Goal: Transaction & Acquisition: Download file/media

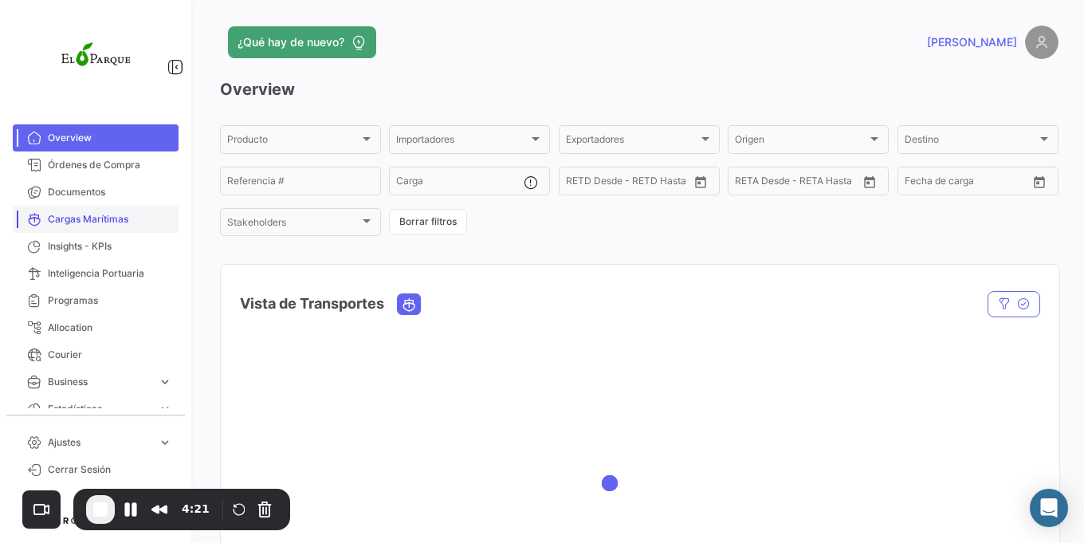
click at [81, 210] on link "Cargas Marítimas" at bounding box center [96, 219] width 166 height 27
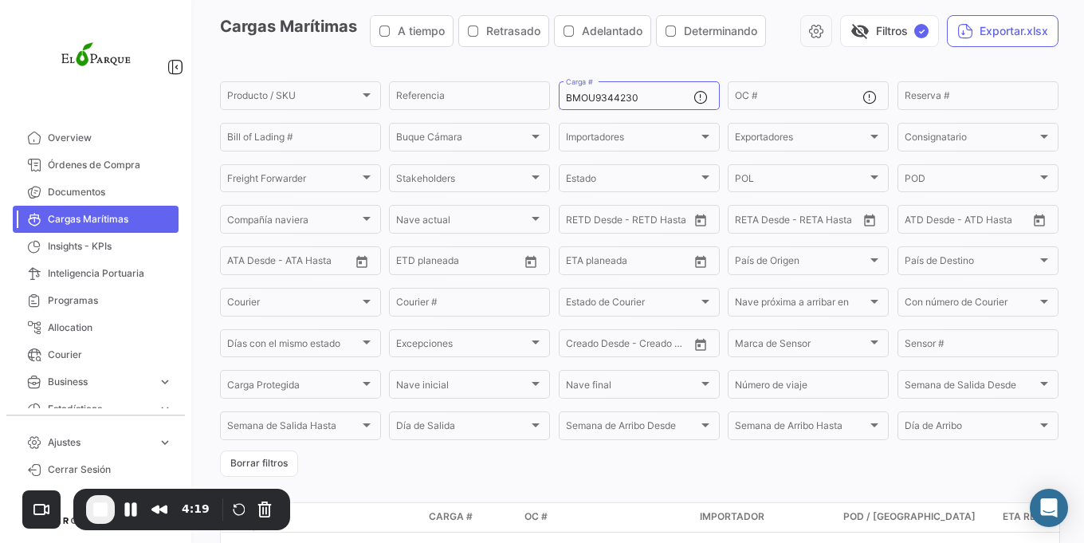
scroll to position [124, 0]
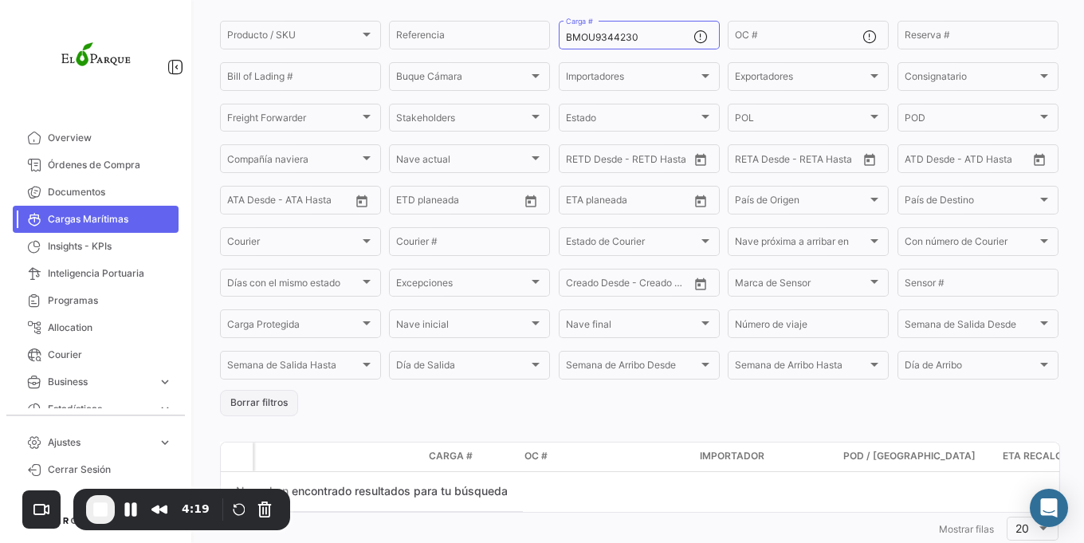
click at [278, 407] on button "Borrar filtros" at bounding box center [259, 403] width 78 height 26
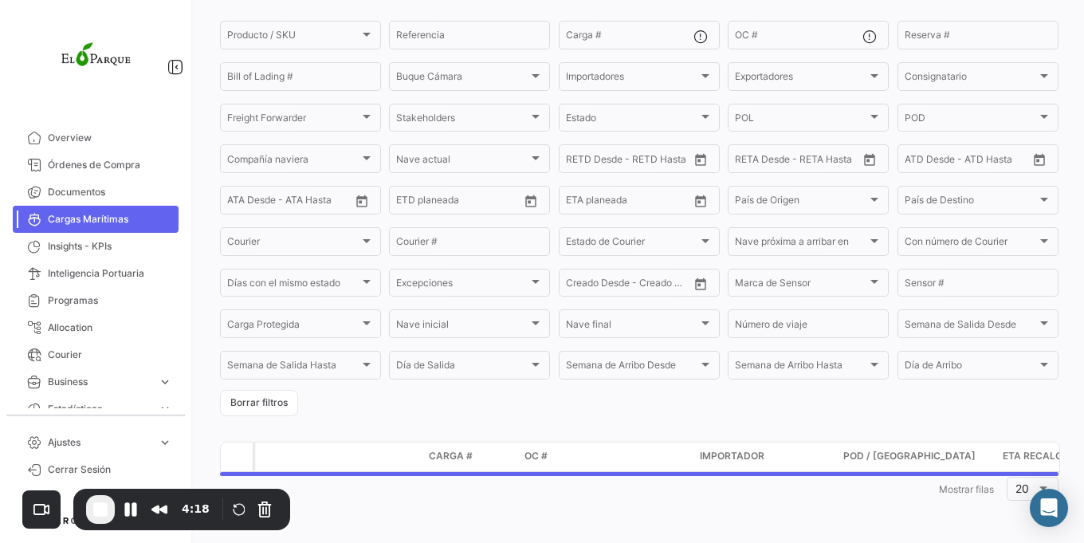
scroll to position [0, 0]
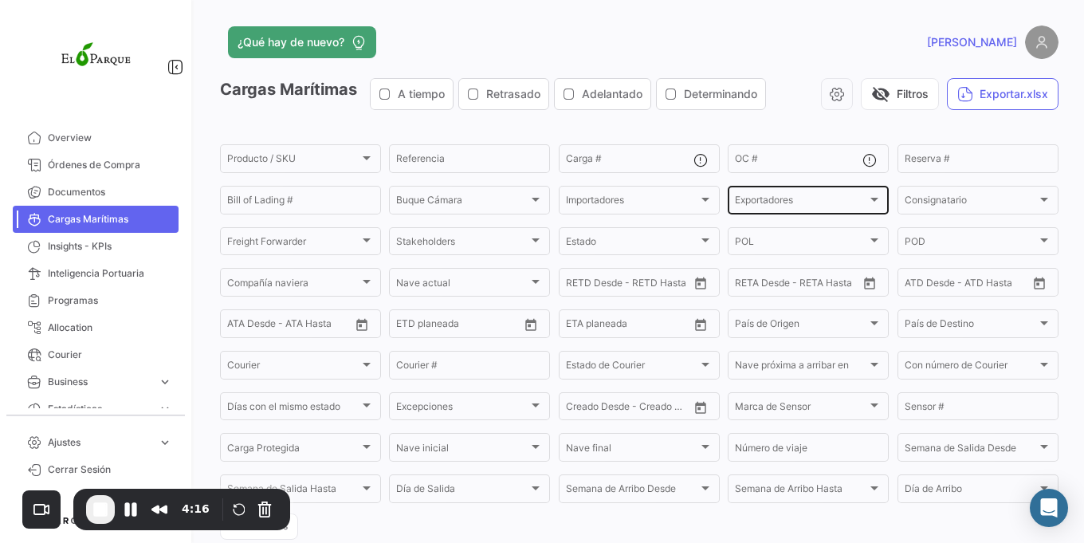
click at [728, 199] on div "Exportadores Exportadores" at bounding box center [808, 198] width 161 height 31
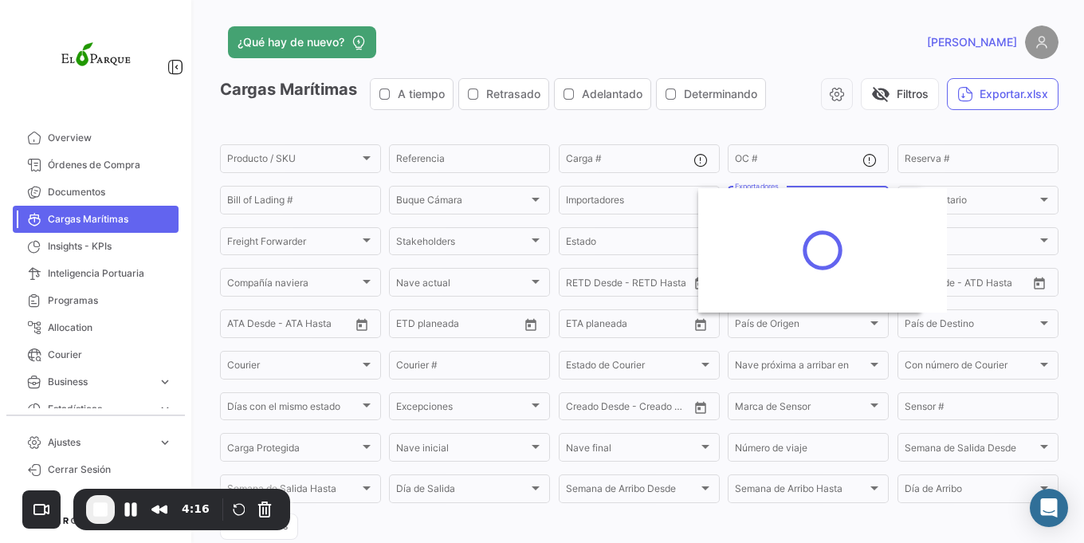
click at [742, 200] on div at bounding box center [822, 250] width 249 height 124
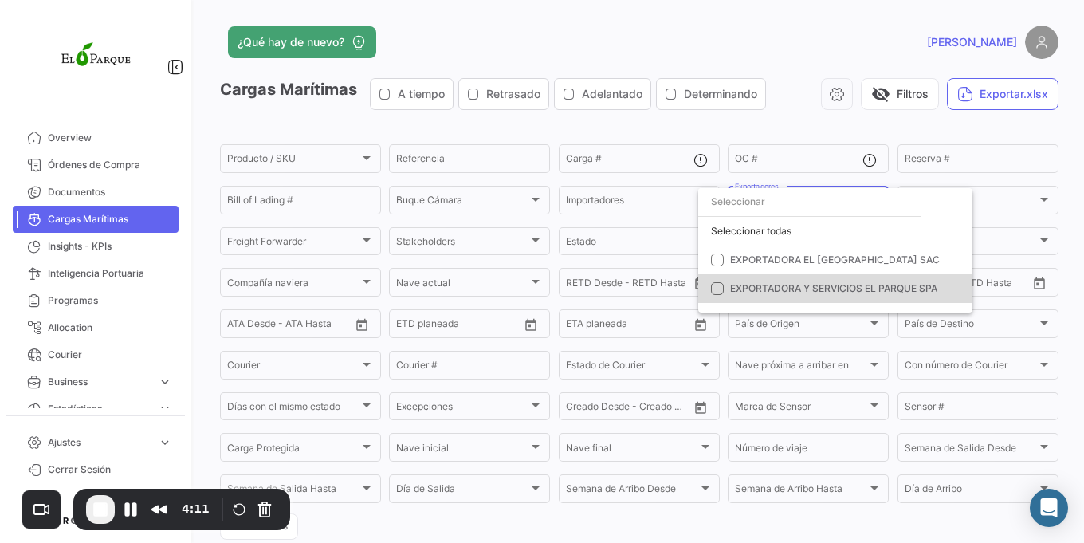
click at [765, 295] on span "EXPORTADORA Y SERVICIOS EL PARQUE SPA" at bounding box center [841, 288] width 223 height 14
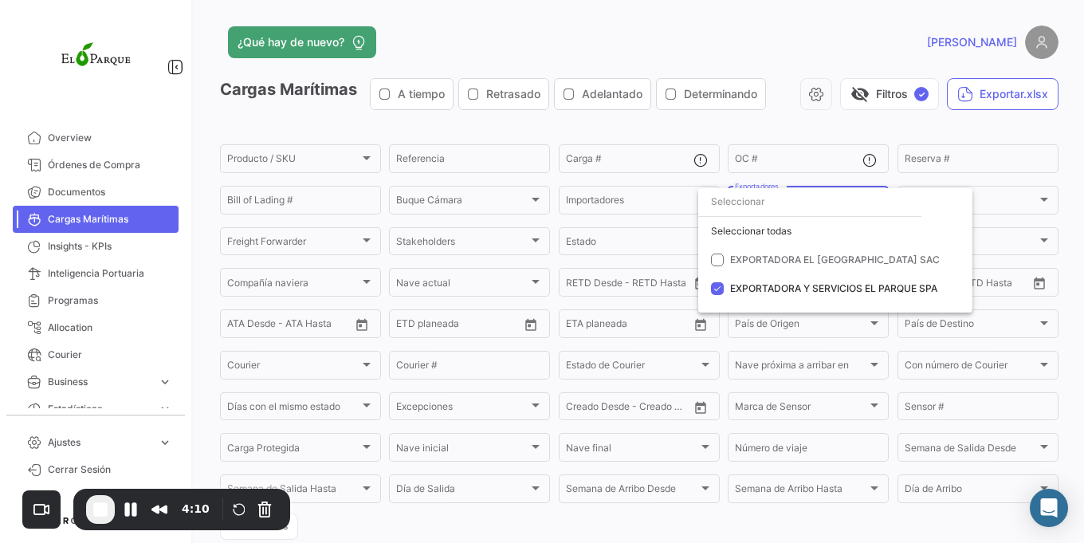
click at [717, 130] on div at bounding box center [542, 271] width 1084 height 543
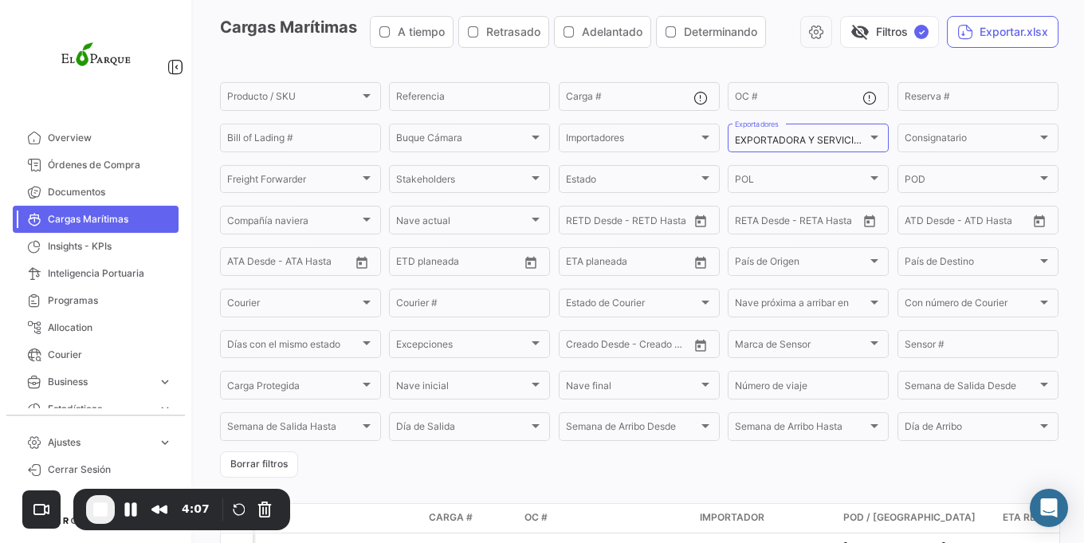
scroll to position [96, 0]
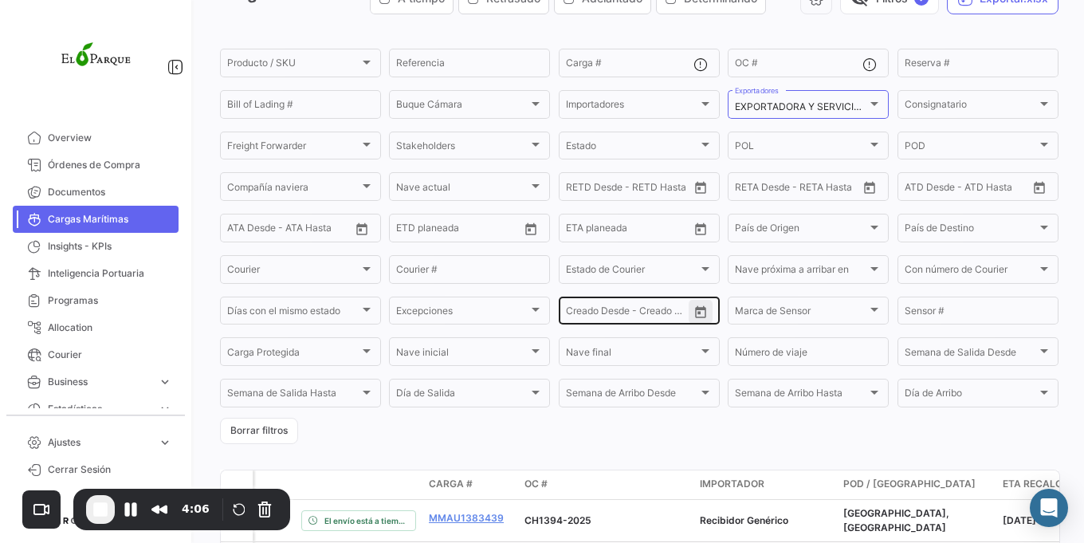
click at [704, 312] on button "Open calendar" at bounding box center [701, 312] width 24 height 24
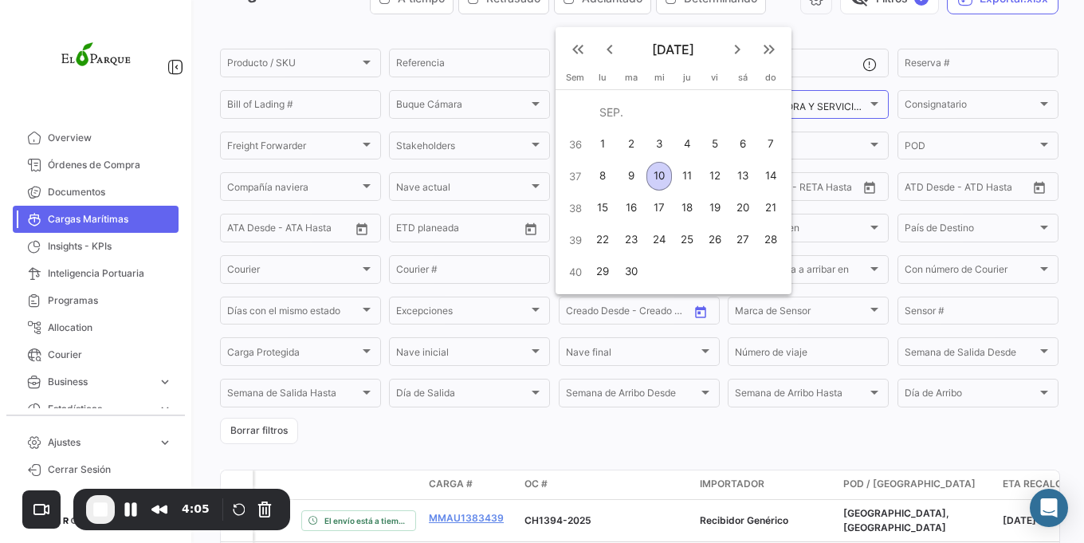
click at [615, 61] on button "keyboard_arrow_left" at bounding box center [610, 49] width 32 height 32
click at [613, 84] on mat-icon "keyboard_arrow_left" at bounding box center [609, 81] width 19 height 19
click at [609, 49] on mat-icon "keyboard_arrow_left" at bounding box center [609, 49] width 19 height 19
click at [607, 56] on mat-icon "keyboard_arrow_left" at bounding box center [609, 49] width 19 height 19
click at [686, 150] on div "1" at bounding box center [687, 144] width 25 height 29
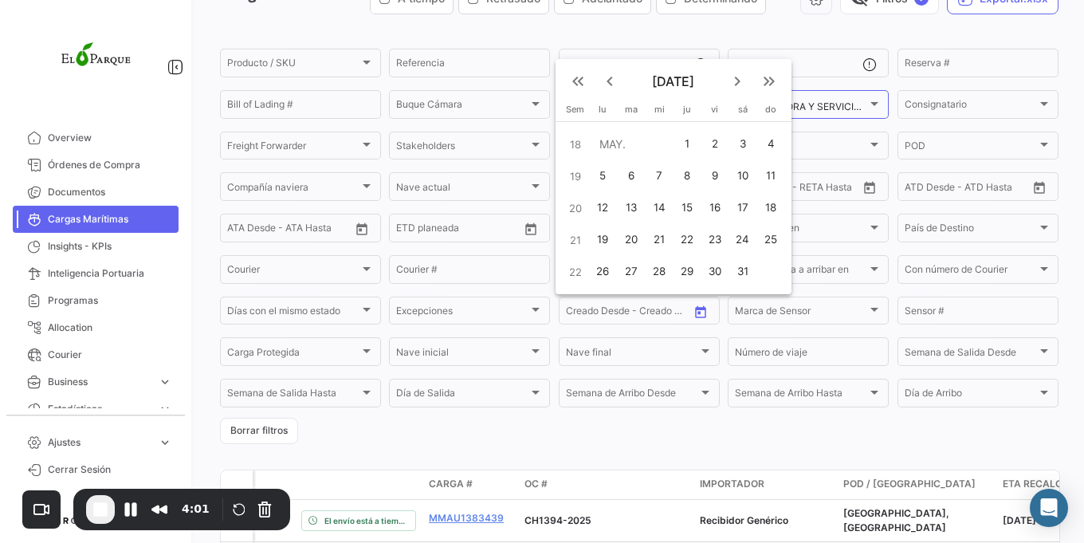
type input "[DATE]"
click at [739, 82] on mat-icon "keyboard_arrow_right" at bounding box center [737, 81] width 19 height 19
click at [734, 49] on mat-icon "keyboard_arrow_right" at bounding box center [737, 49] width 19 height 19
click at [734, 51] on mat-icon "keyboard_arrow_right" at bounding box center [737, 49] width 19 height 19
click at [735, 86] on mat-icon "keyboard_arrow_right" at bounding box center [737, 81] width 19 height 19
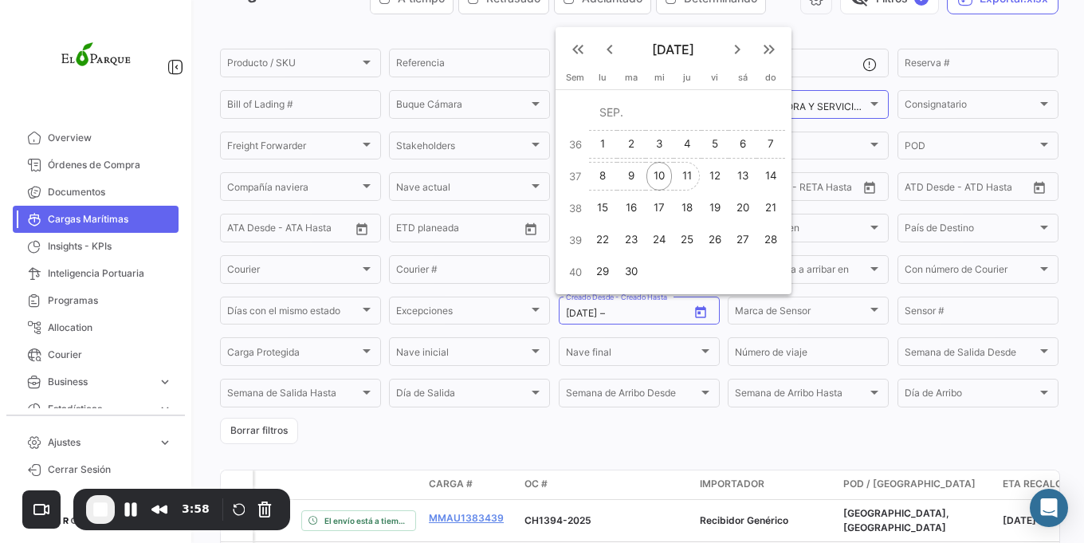
click at [687, 163] on div "11" at bounding box center [687, 176] width 25 height 29
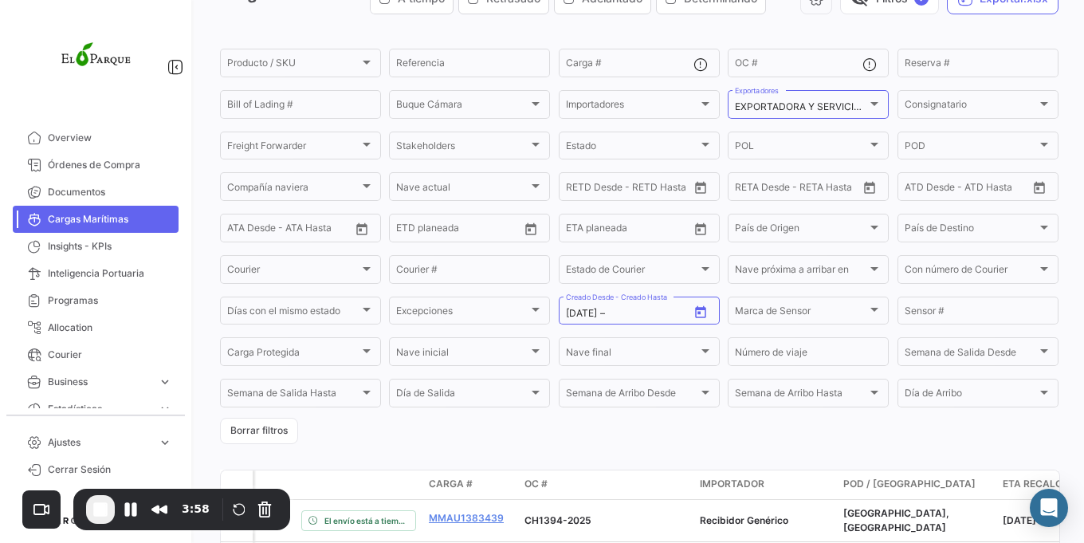
type input "[DATE]"
click at [560, 147] on div "Estado Estado" at bounding box center [639, 144] width 161 height 31
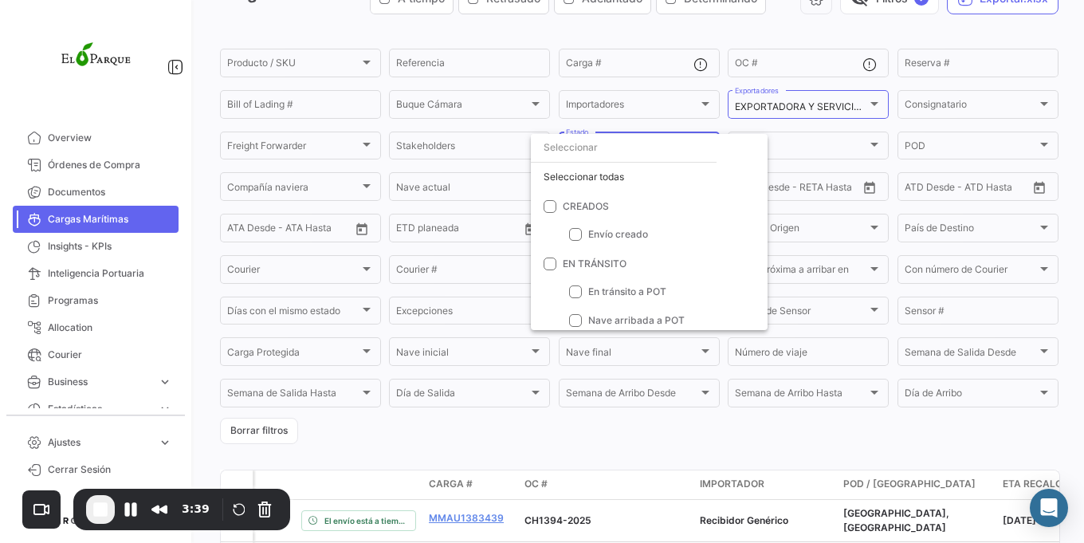
click at [557, 171] on div "Seleccionar todas" at bounding box center [649, 177] width 237 height 29
checkbox input "true"
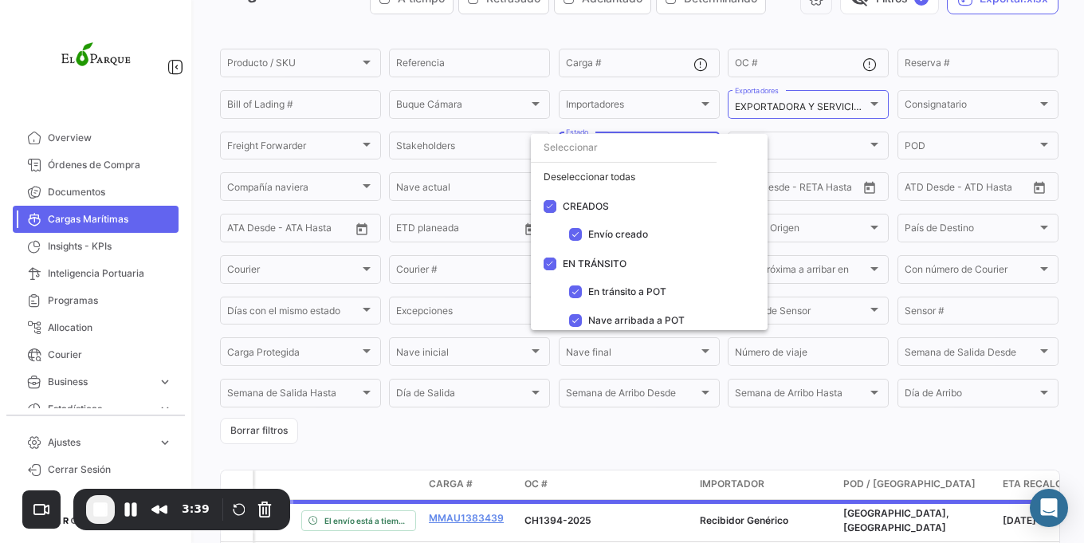
click at [611, 44] on div at bounding box center [542, 271] width 1084 height 543
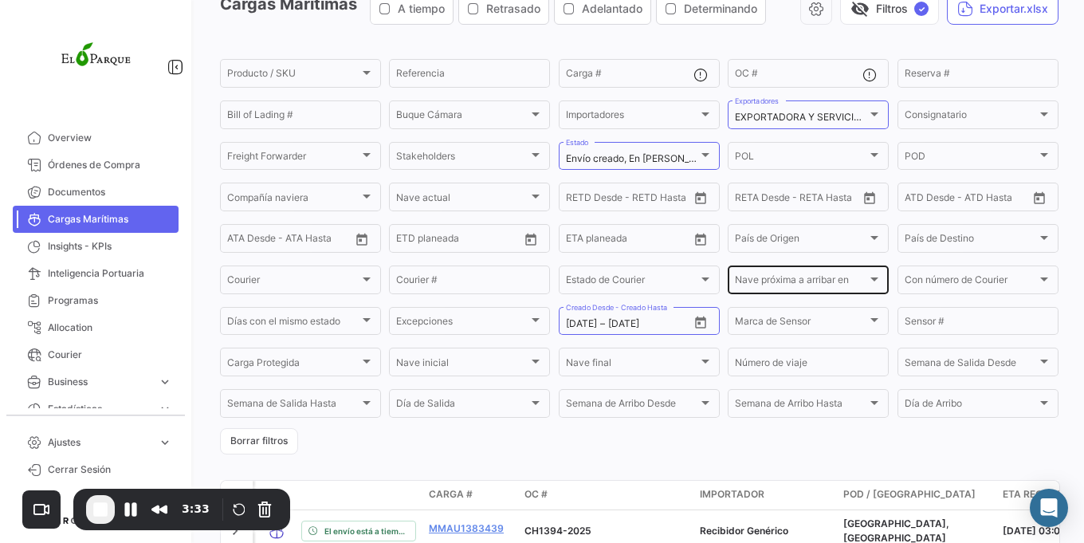
scroll to position [0, 0]
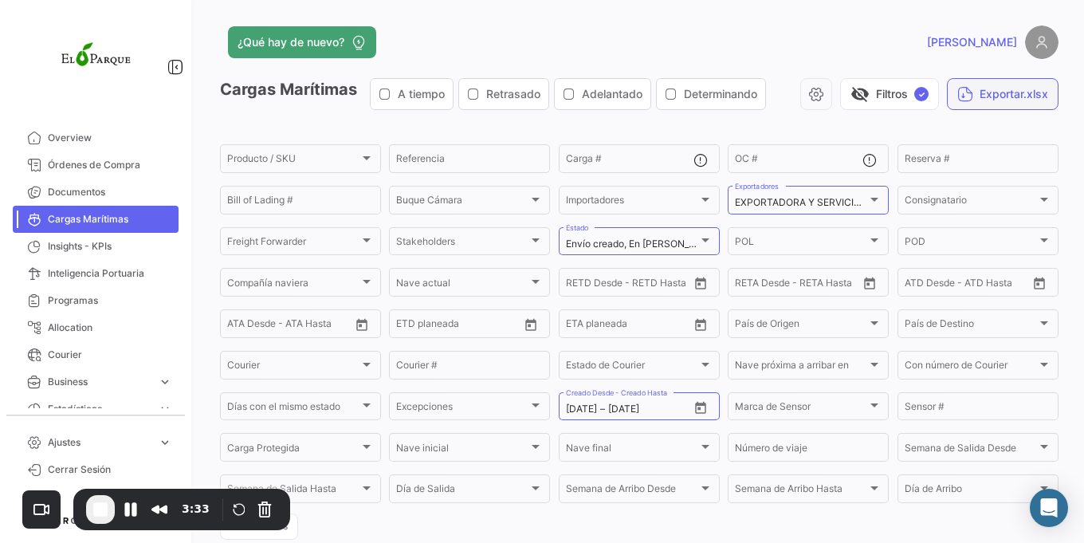
click at [976, 80] on button "Exportar.xlsx" at bounding box center [1003, 94] width 112 height 32
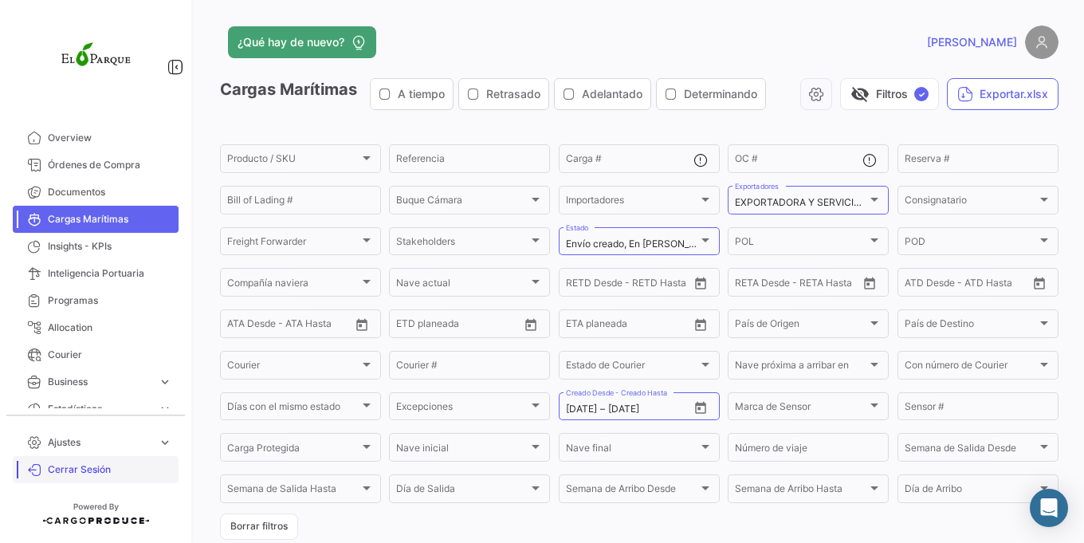
click at [68, 470] on span "Cerrar Sesión" at bounding box center [110, 469] width 124 height 14
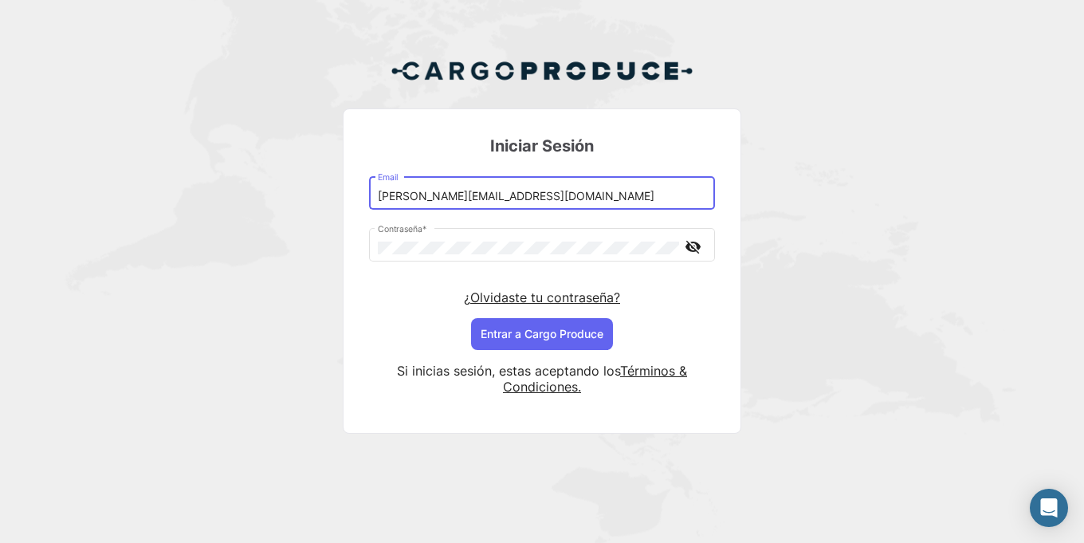
drag, startPoint x: 404, startPoint y: 197, endPoint x: 456, endPoint y: 195, distance: 51.9
click at [456, 195] on input "[PERSON_NAME][EMAIL_ADDRESS][DOMAIN_NAME]" at bounding box center [542, 197] width 329 height 14
type input "[PERSON_NAME][EMAIL_ADDRESS][DOMAIN_NAME]"
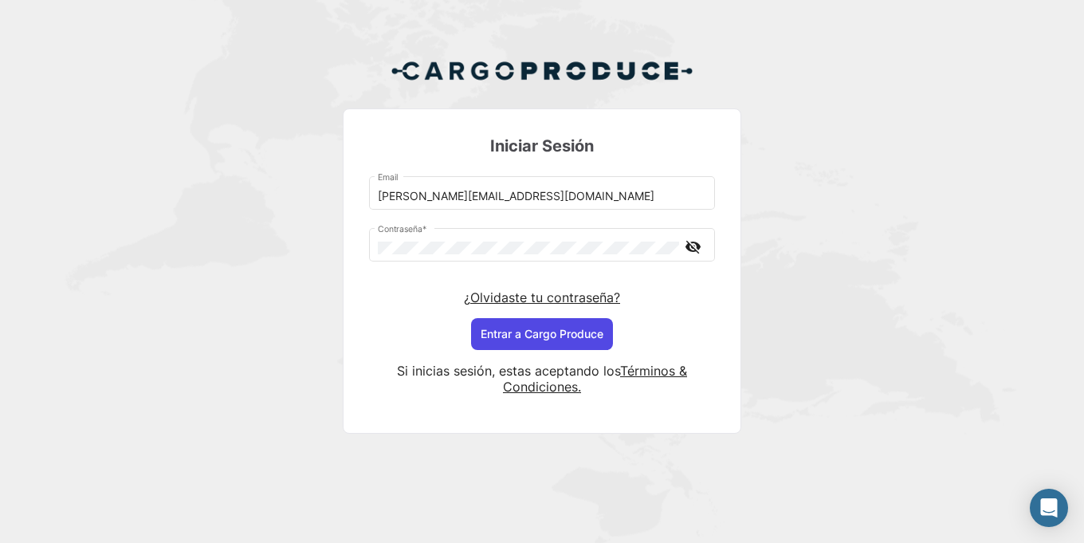
click at [519, 343] on button "Entrar a Cargo Produce" at bounding box center [542, 334] width 142 height 32
